Goal: Information Seeking & Learning: Check status

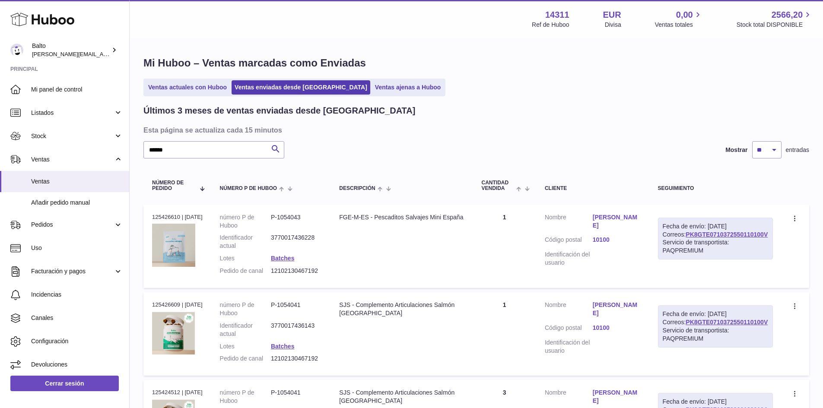
click at [189, 153] on input "******" at bounding box center [213, 149] width 141 height 17
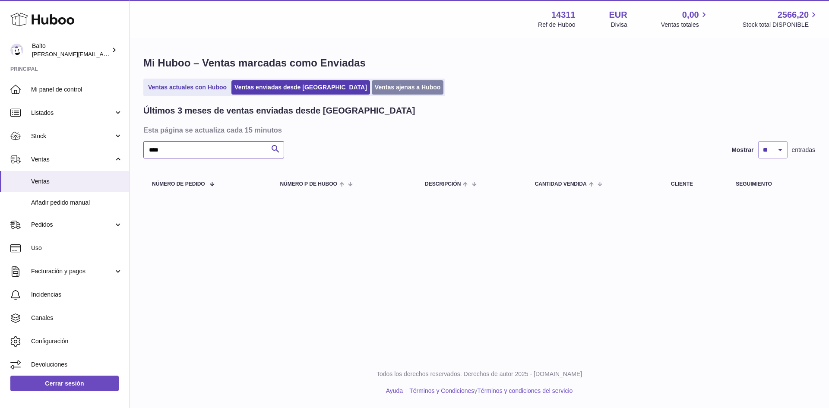
type input "****"
click at [381, 86] on link "Ventas ajenas a Huboo" at bounding box center [408, 87] width 72 height 14
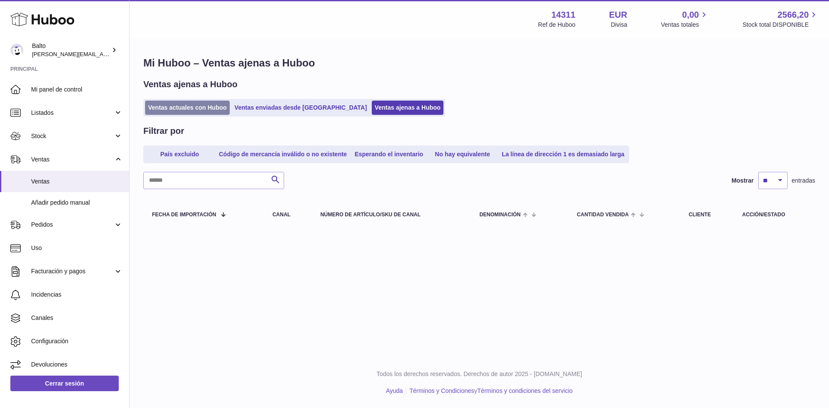
click at [215, 104] on link "Ventas actuales con Huboo" at bounding box center [187, 108] width 85 height 14
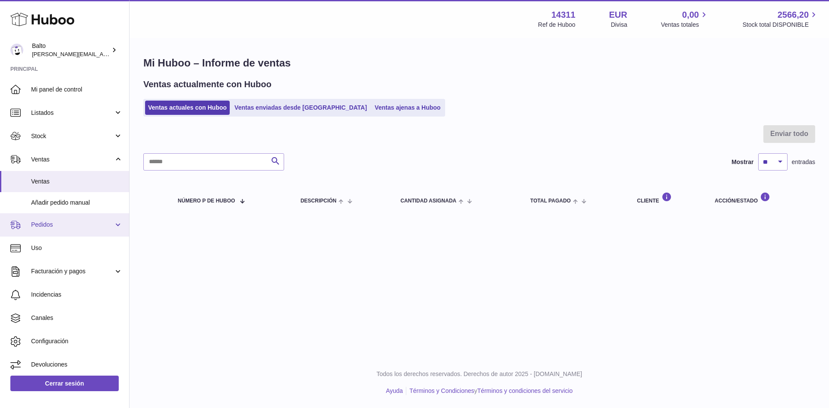
click at [33, 228] on span "Pedidos" at bounding box center [72, 225] width 82 height 8
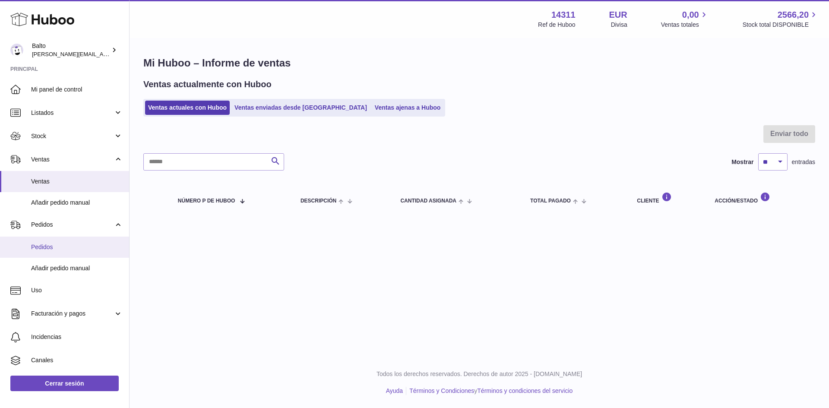
click at [46, 245] on span "Pedidos" at bounding box center [77, 247] width 92 height 8
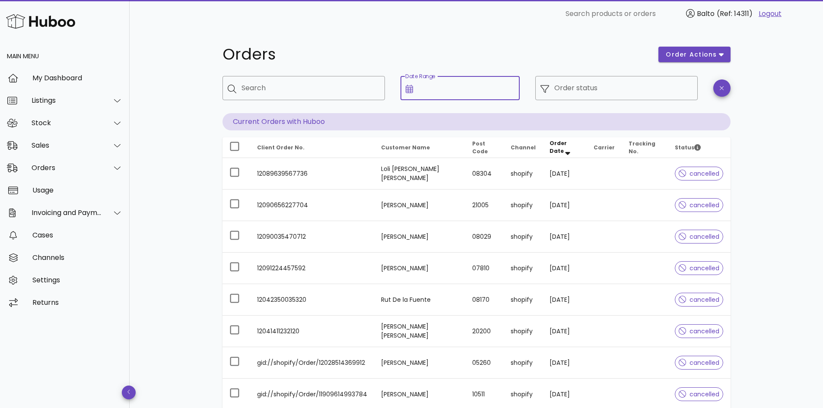
click at [444, 86] on input "Date Range" at bounding box center [466, 88] width 96 height 14
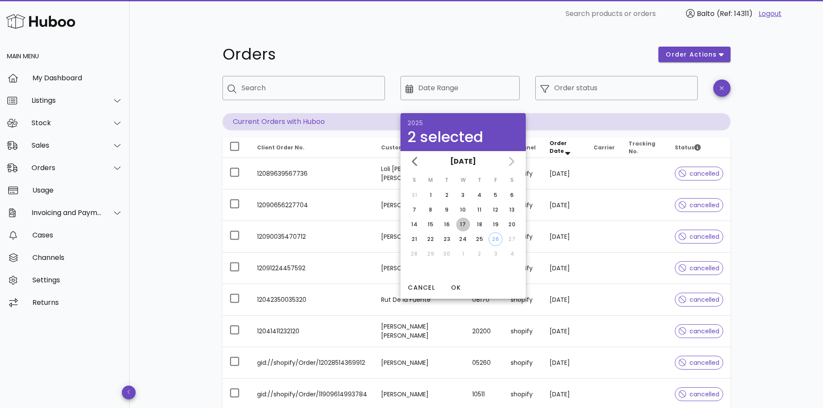
click at [462, 228] on div "17" at bounding box center [463, 225] width 14 height 8
click at [608, 88] on input "Order status" at bounding box center [623, 88] width 138 height 14
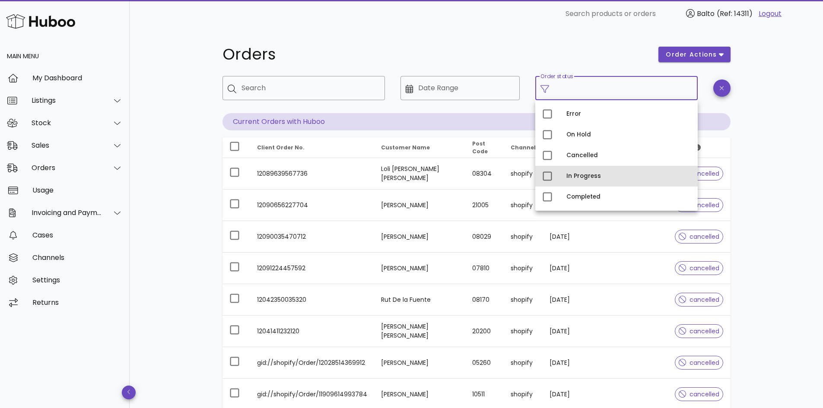
click at [583, 171] on div "In Progress" at bounding box center [628, 176] width 124 height 14
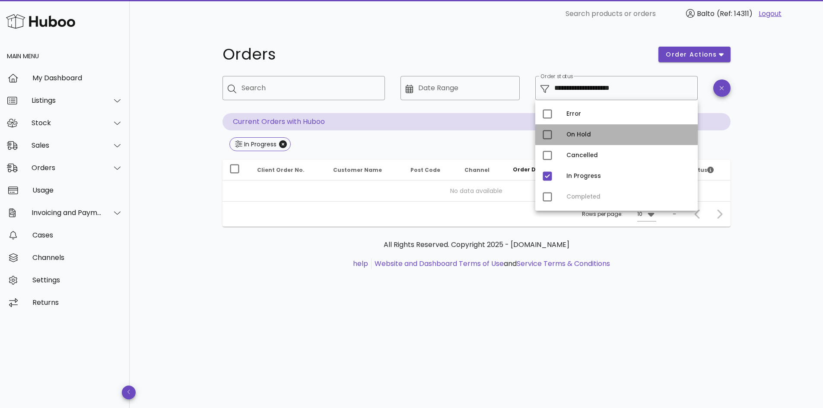
click at [586, 136] on div "On Hold" at bounding box center [628, 134] width 124 height 7
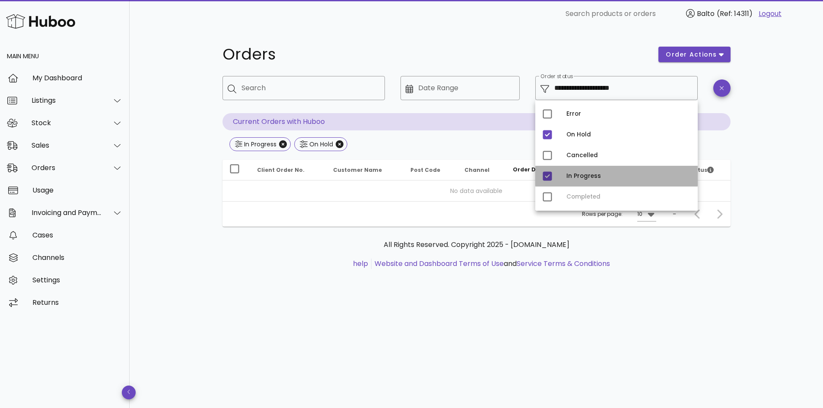
click at [576, 169] on div "In Progress" at bounding box center [616, 176] width 162 height 21
type input "**********"
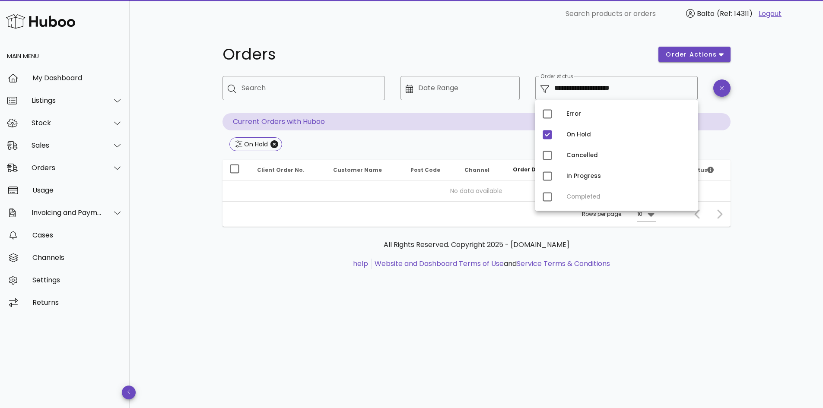
click at [285, 323] on div "**********" at bounding box center [476, 218] width 693 height 380
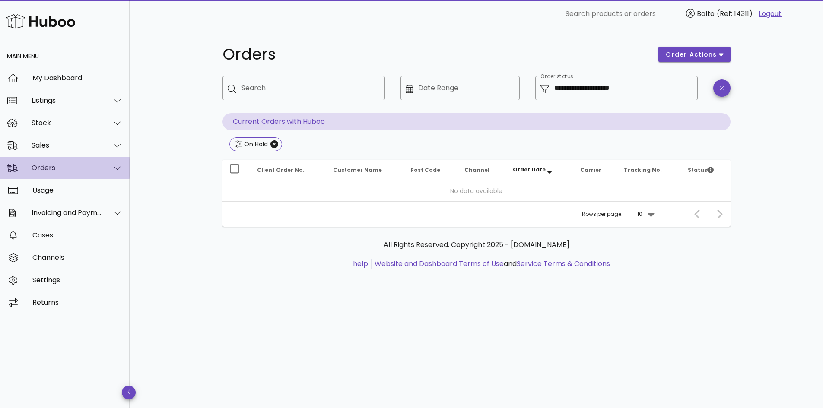
click at [79, 177] on div "Orders" at bounding box center [65, 168] width 130 height 22
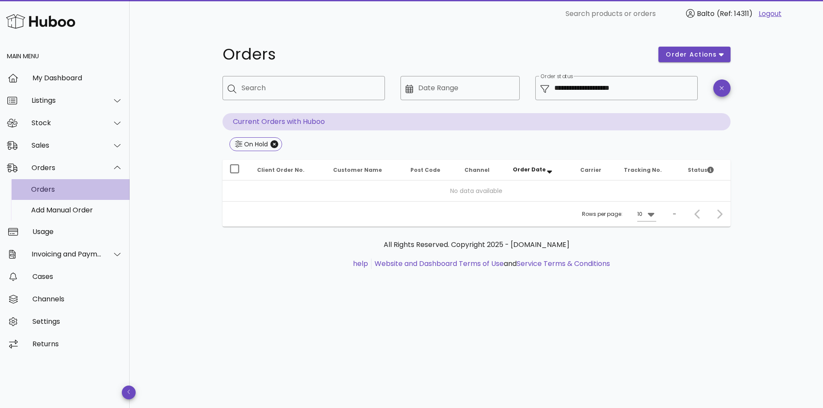
click at [67, 190] on div "Orders" at bounding box center [77, 189] width 92 height 8
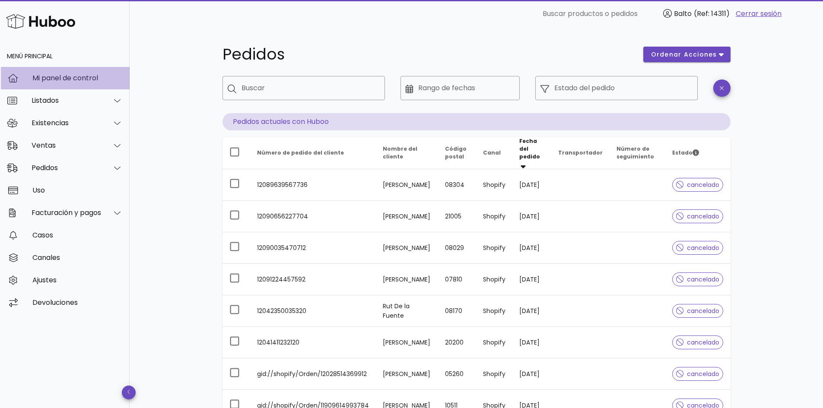
click at [64, 87] on div "Mi panel de control" at bounding box center [77, 78] width 90 height 19
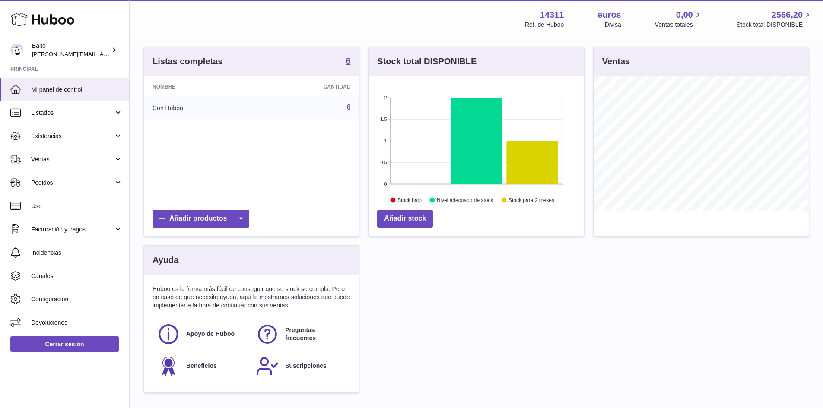
scroll to position [59, 0]
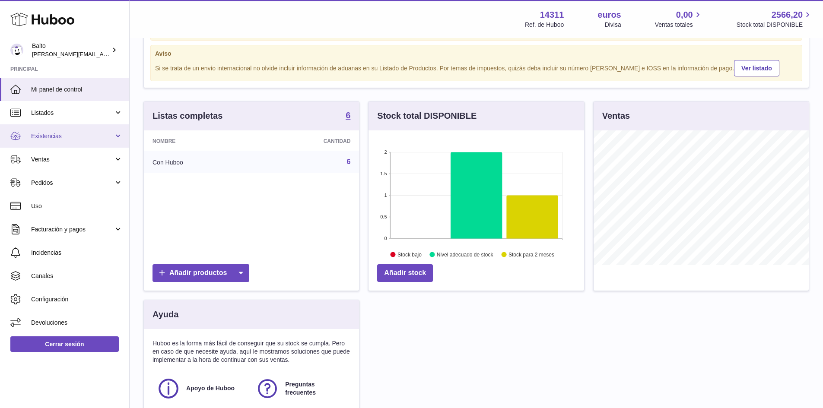
click at [82, 139] on span "Existencias" at bounding box center [72, 136] width 82 height 8
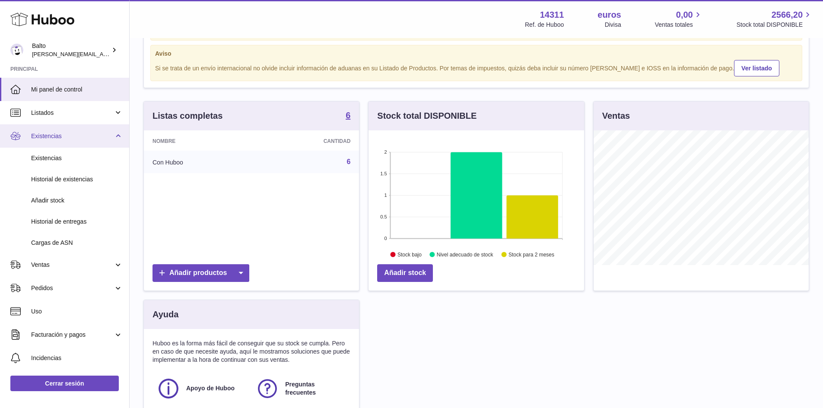
click at [86, 133] on span "Existencias" at bounding box center [72, 136] width 82 height 8
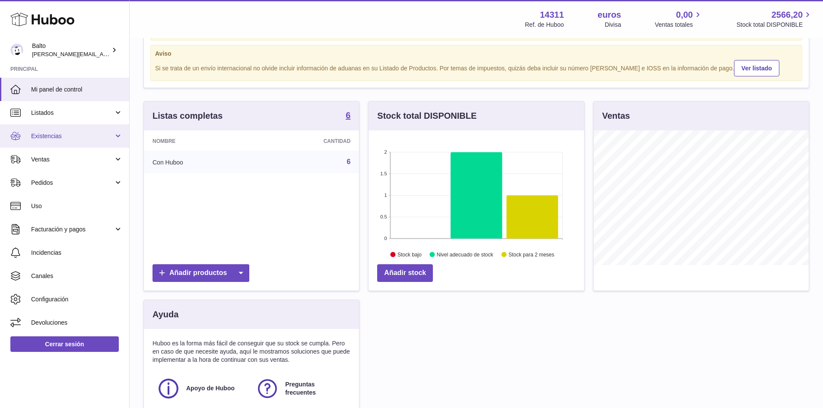
click at [86, 133] on span "Existencias" at bounding box center [72, 136] width 82 height 8
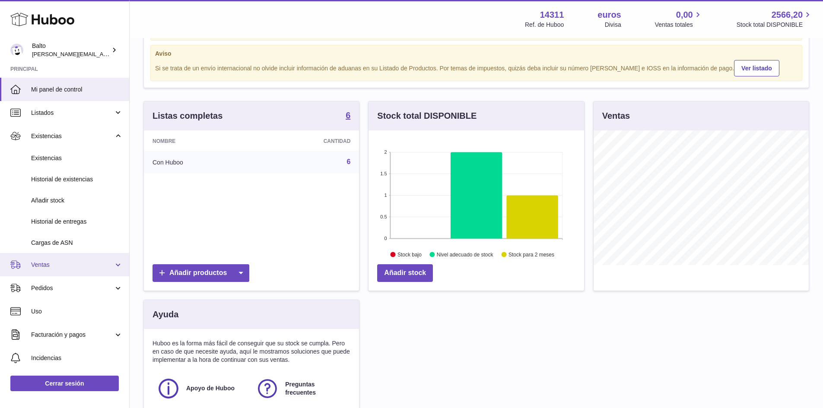
click at [67, 260] on link "Ventas" at bounding box center [64, 264] width 129 height 23
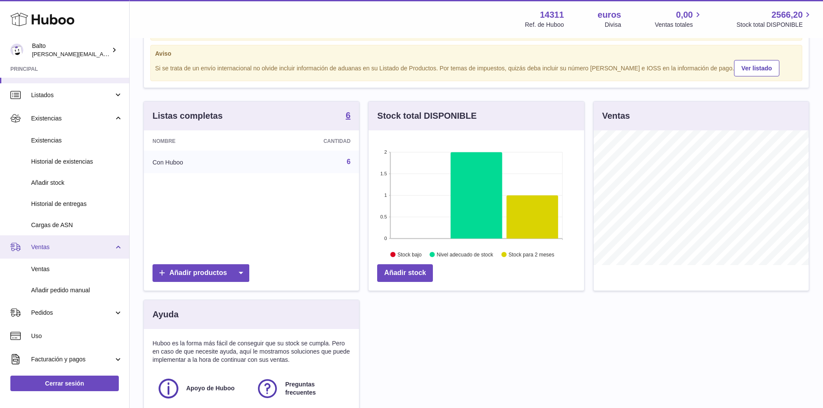
scroll to position [18, 0]
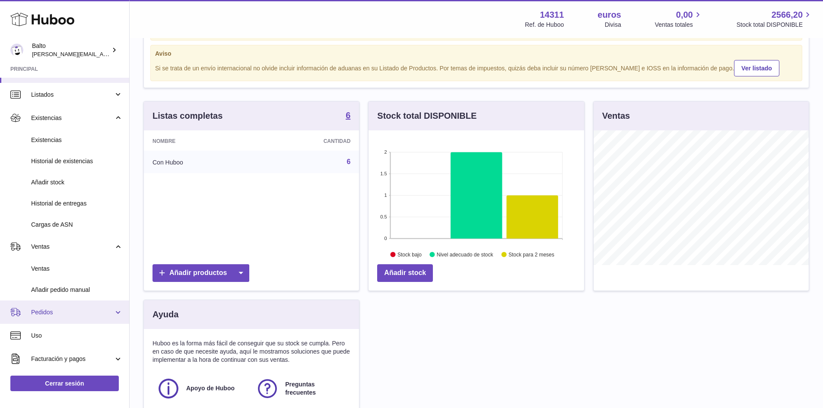
click at [63, 308] on span "Pedidos" at bounding box center [72, 312] width 82 height 8
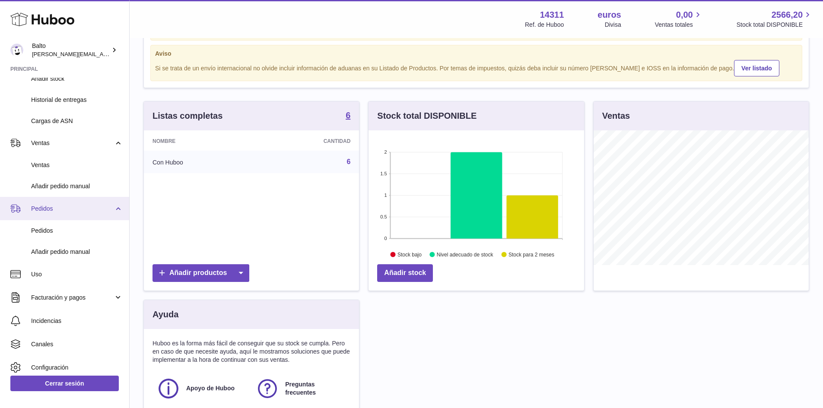
scroll to position [122, 0]
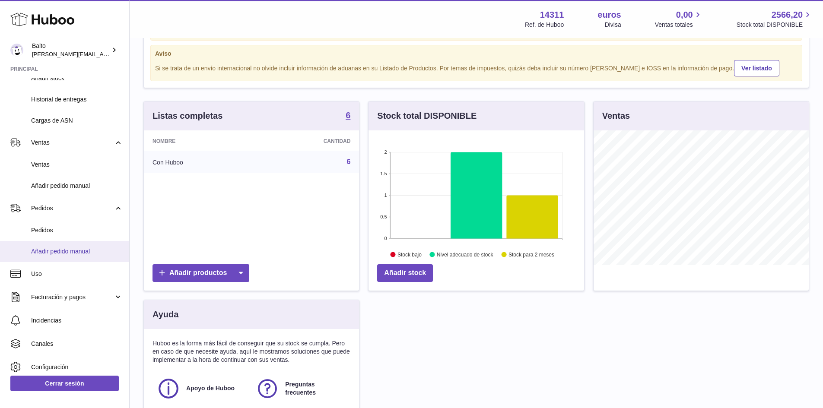
click at [84, 253] on font "Añadir pedido manual" at bounding box center [60, 251] width 59 height 7
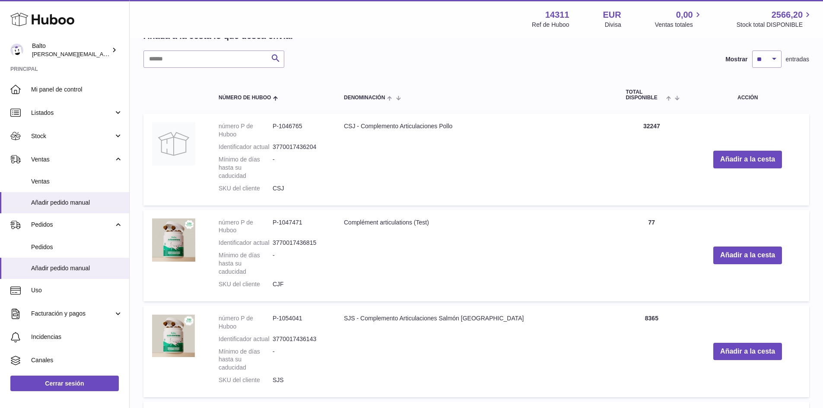
scroll to position [179, 0]
click at [44, 155] on span "Ventas" at bounding box center [72, 159] width 82 height 8
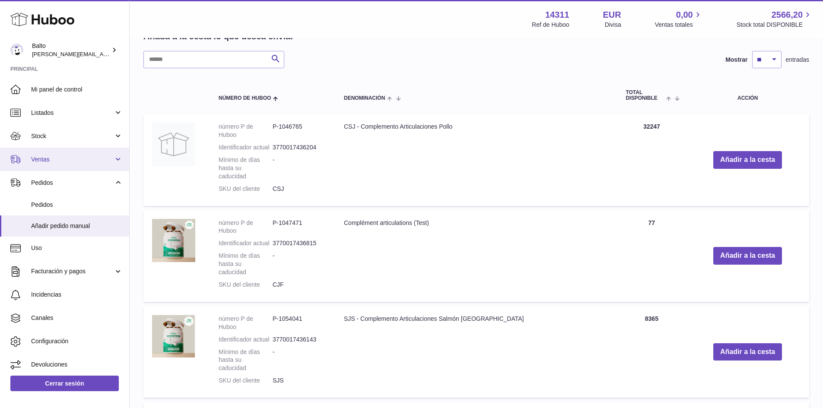
click at [86, 157] on span "Ventas" at bounding box center [72, 159] width 82 height 8
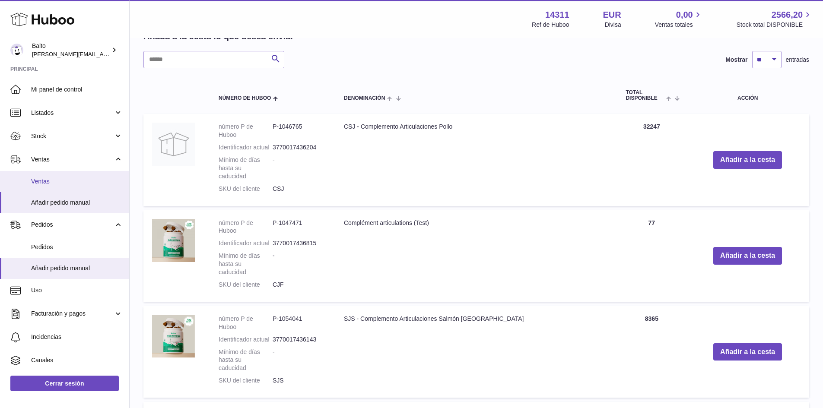
click at [71, 184] on span "Ventas" at bounding box center [77, 181] width 92 height 8
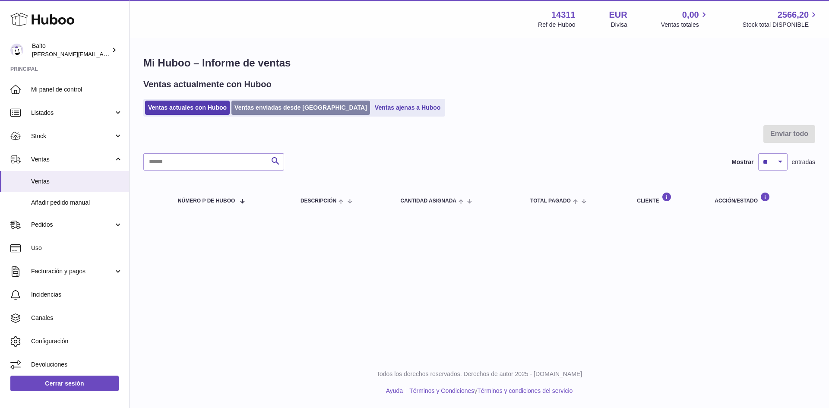
click at [265, 108] on link "Ventas enviadas desde [GEOGRAPHIC_DATA]" at bounding box center [300, 108] width 139 height 14
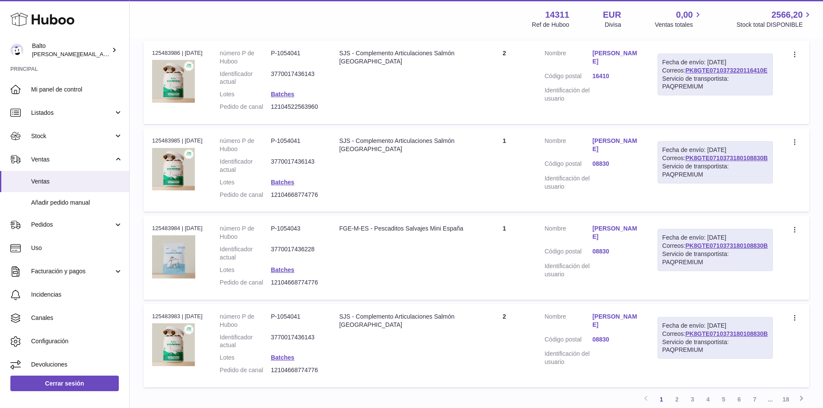
scroll to position [765, 0]
